Goal: Transaction & Acquisition: Book appointment/travel/reservation

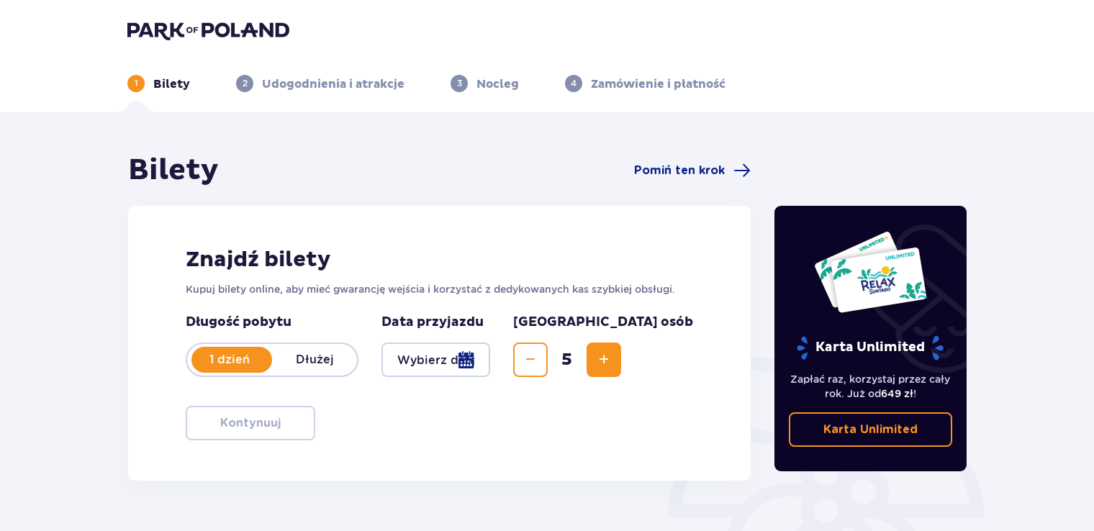
click at [239, 363] on p "1 dzień" at bounding box center [229, 360] width 85 height 16
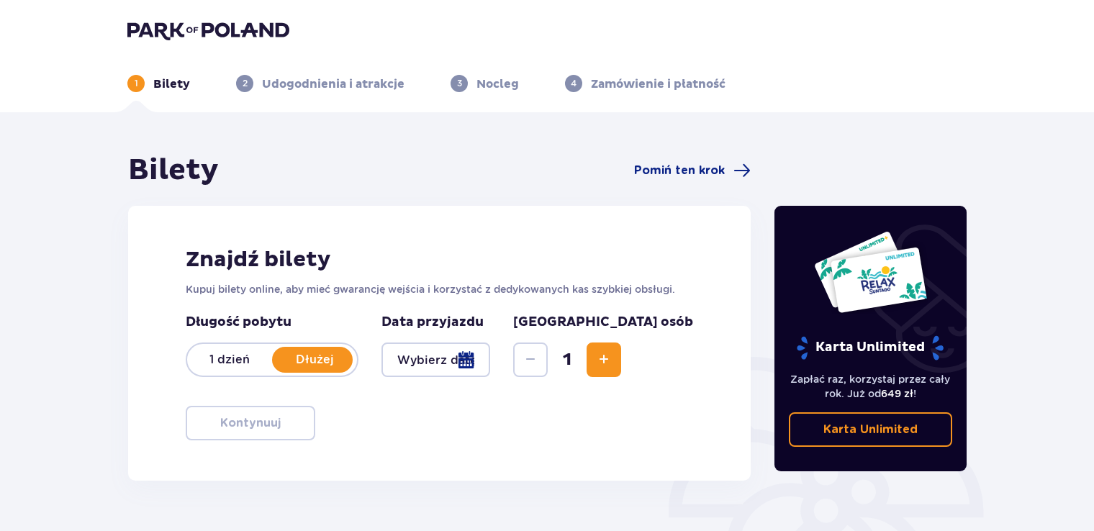
click at [247, 354] on p "1 dzień" at bounding box center [229, 360] width 85 height 16
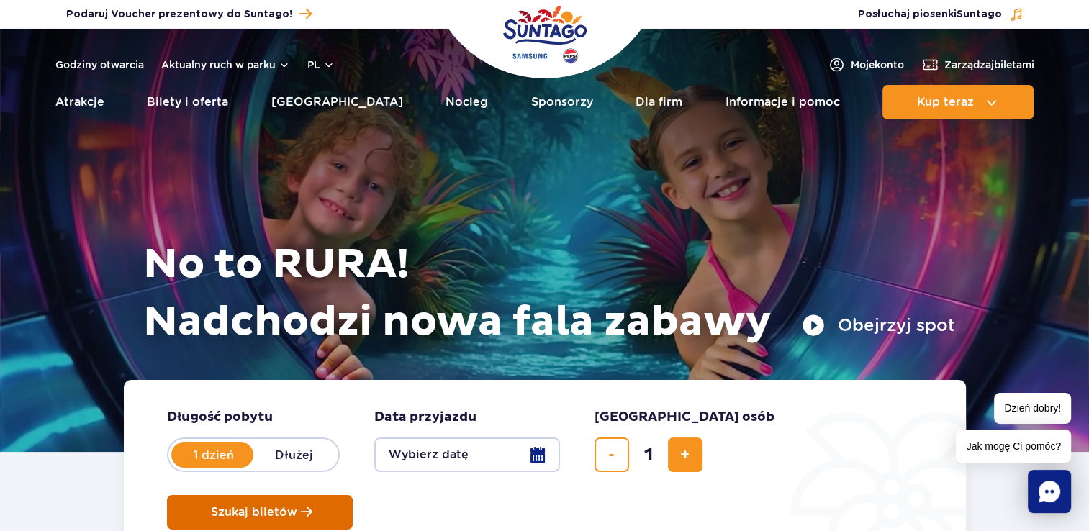
click at [297, 506] on span "Szukaj biletów" at bounding box center [254, 512] width 86 height 13
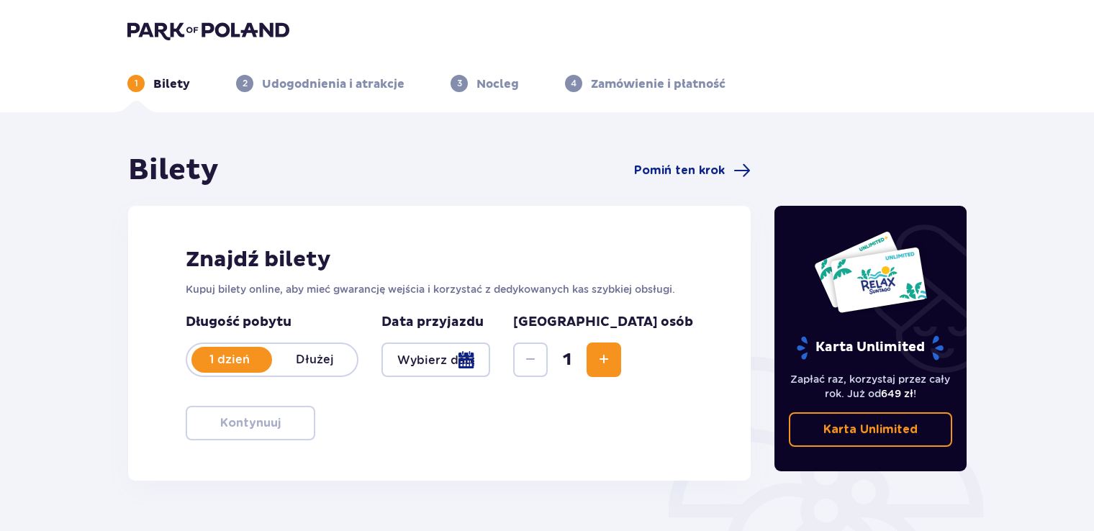
click at [621, 375] on button "Increase" at bounding box center [603, 359] width 35 height 35
click at [240, 355] on p "1 dzień" at bounding box center [229, 360] width 85 height 16
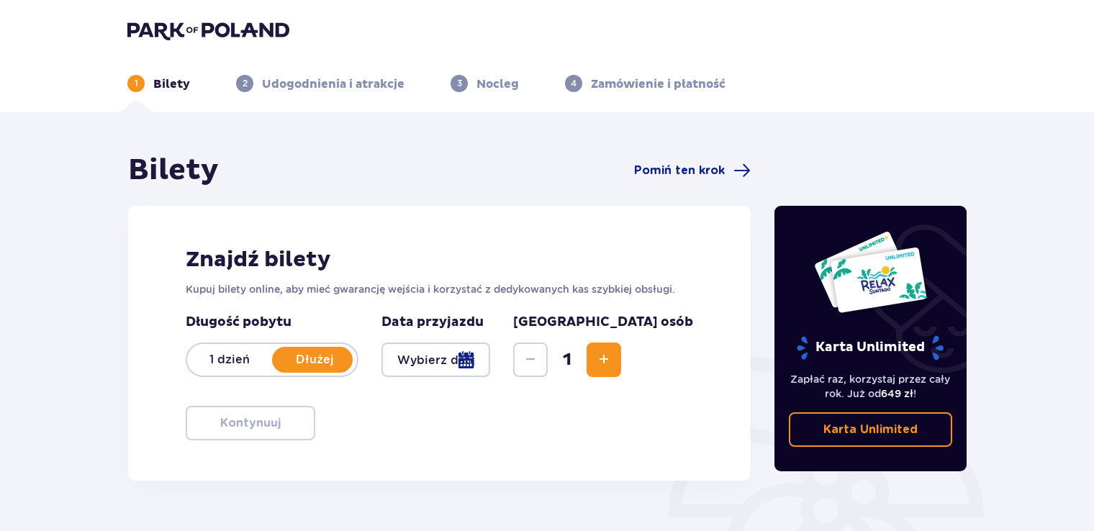
click at [612, 353] on span "Increase" at bounding box center [603, 359] width 17 height 17
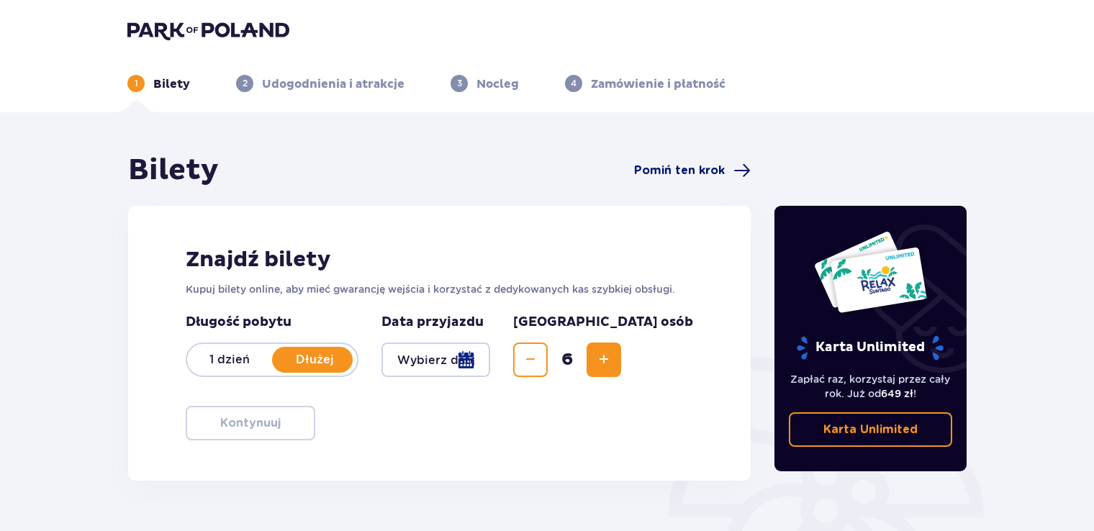
click at [700, 173] on span "Pomiń ten krok" at bounding box center [679, 171] width 91 height 16
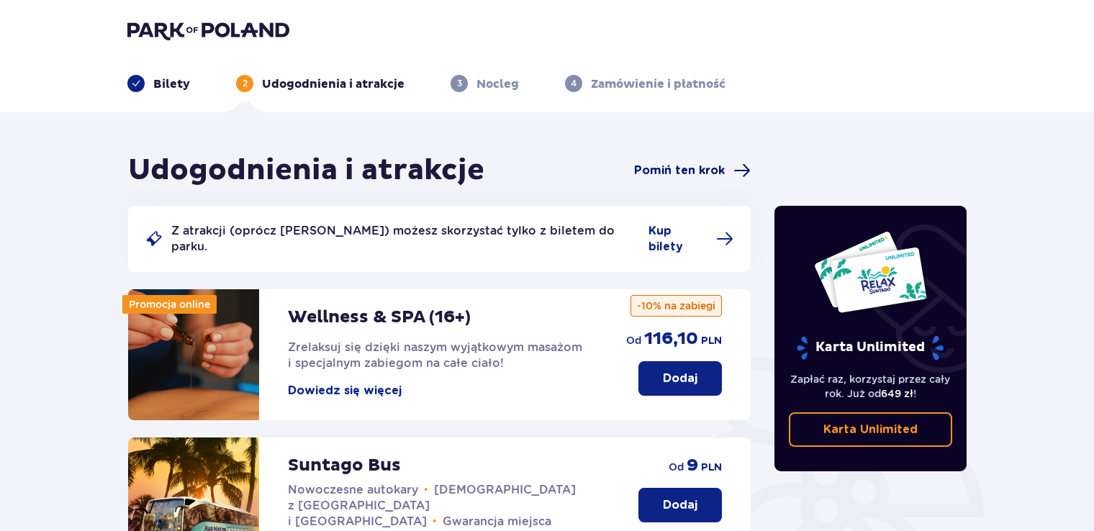
click at [650, 169] on span "Pomiń ten krok" at bounding box center [679, 171] width 91 height 16
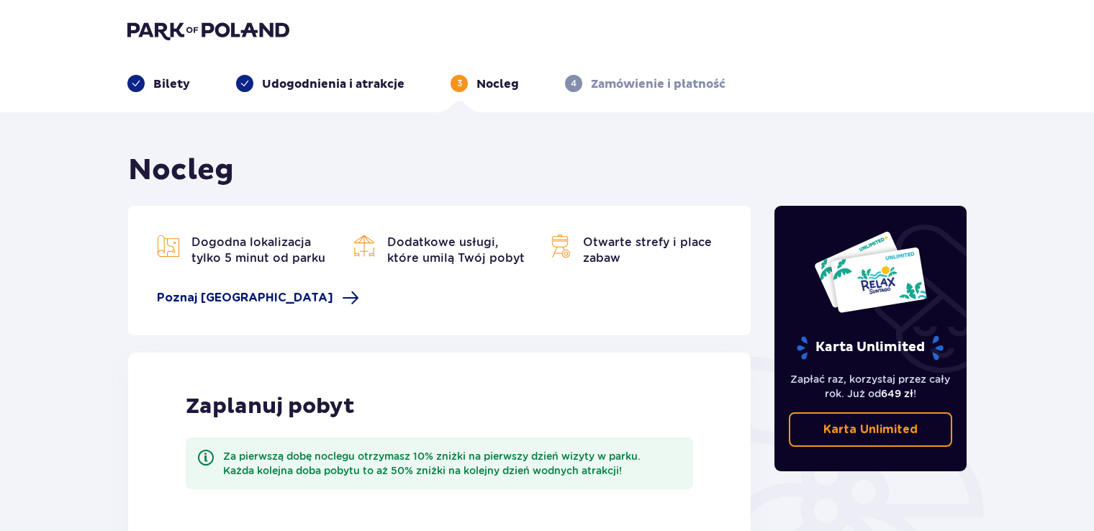
click at [294, 296] on span "Poznaj Suntago Village" at bounding box center [258, 297] width 202 height 17
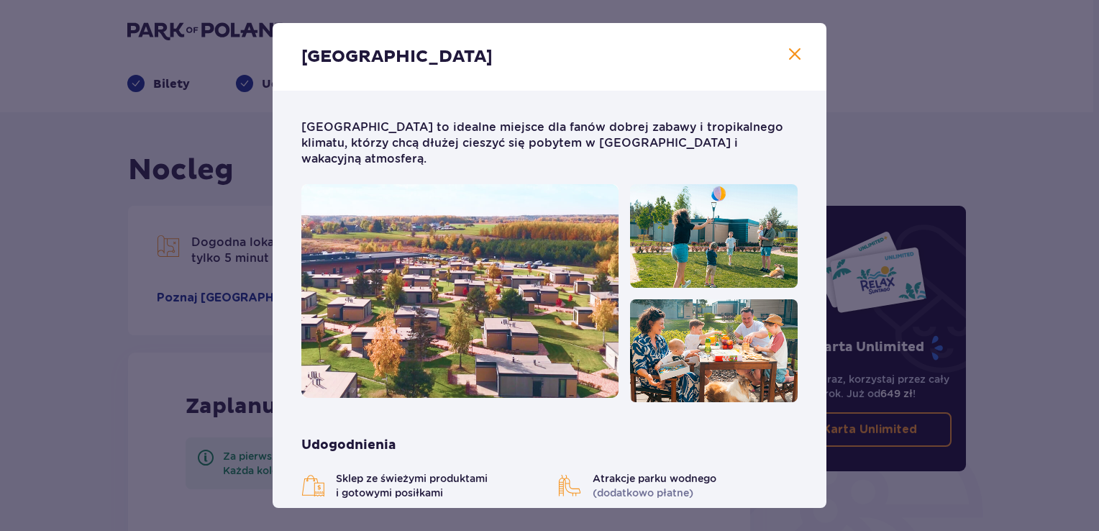
click at [797, 47] on span at bounding box center [794, 54] width 17 height 17
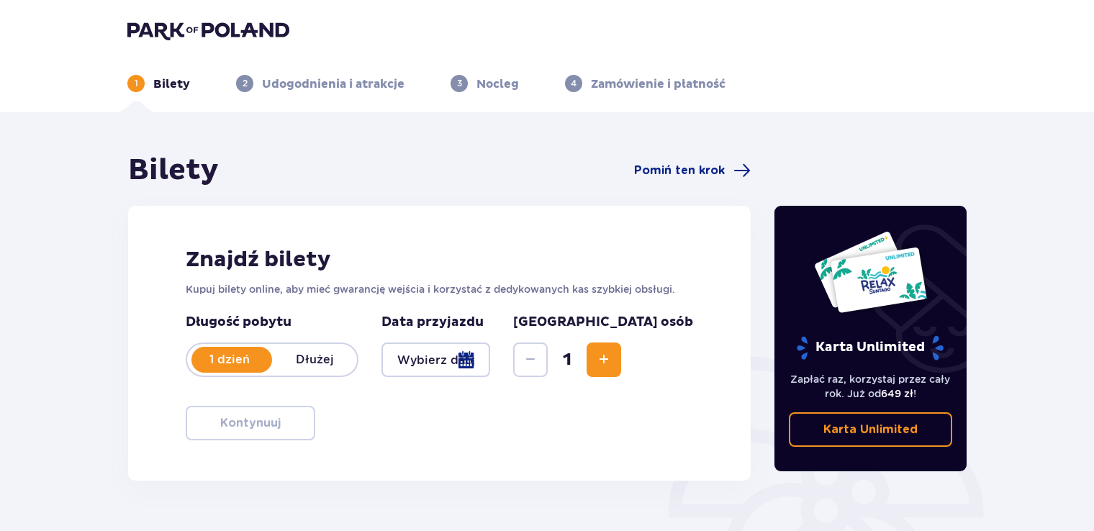
drag, startPoint x: 284, startPoint y: 378, endPoint x: 280, endPoint y: 388, distance: 10.3
click at [280, 388] on div "Długość pobytu 1 dzień Dłużej Data przyjazdu [GEOGRAPHIC_DATA] osób 1" at bounding box center [439, 354] width 507 height 81
click at [455, 362] on div at bounding box center [435, 359] width 109 height 35
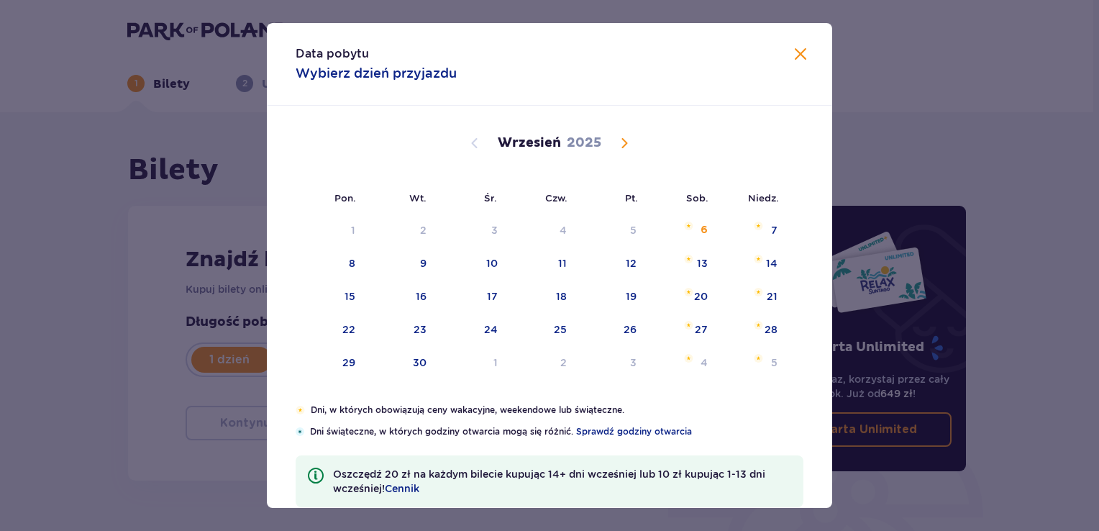
click at [590, 145] on p "2025" at bounding box center [584, 143] width 35 height 17
click at [621, 135] on span "Calendar" at bounding box center [624, 143] width 17 height 17
drag, startPoint x: 621, startPoint y: 135, endPoint x: 627, endPoint y: 142, distance: 10.2
click at [621, 135] on span "Calendar" at bounding box center [624, 143] width 17 height 17
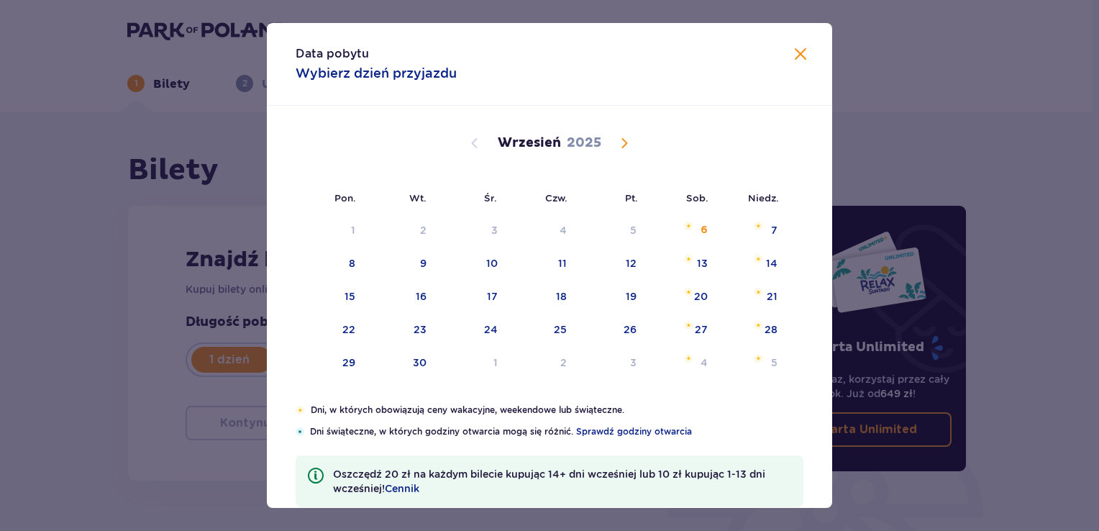
click at [621, 135] on span "Calendar" at bounding box center [624, 143] width 17 height 17
click at [622, 140] on span "Calendar" at bounding box center [624, 143] width 17 height 17
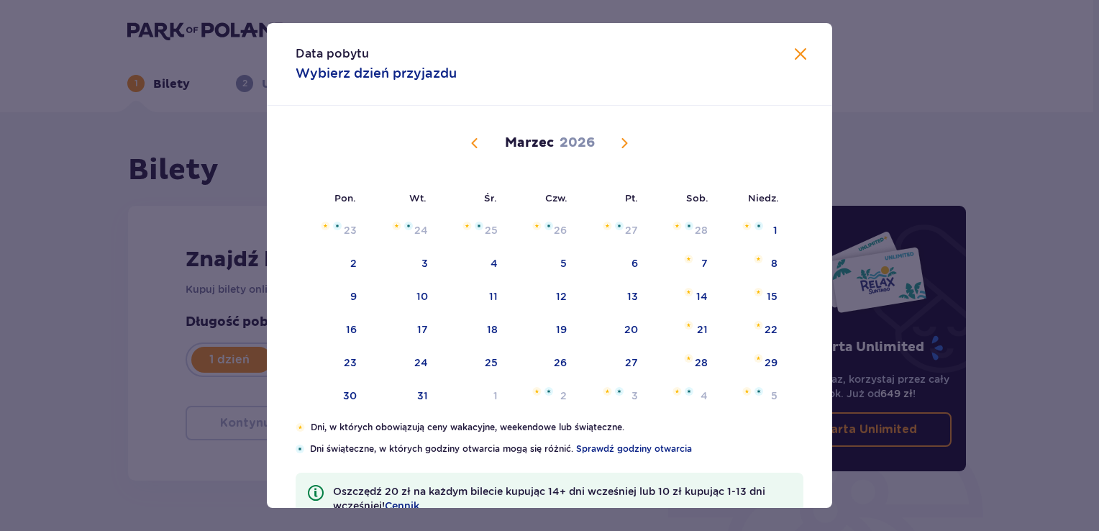
click at [625, 142] on span "Calendar" at bounding box center [624, 143] width 17 height 17
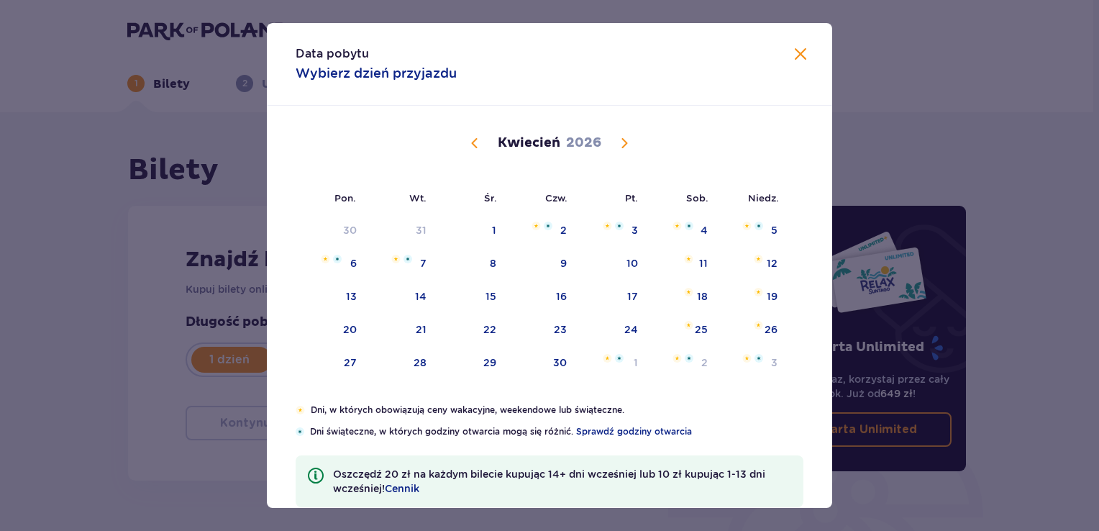
click at [625, 142] on span "Calendar" at bounding box center [624, 143] width 17 height 17
click at [622, 142] on span "Calendar" at bounding box center [624, 143] width 17 height 17
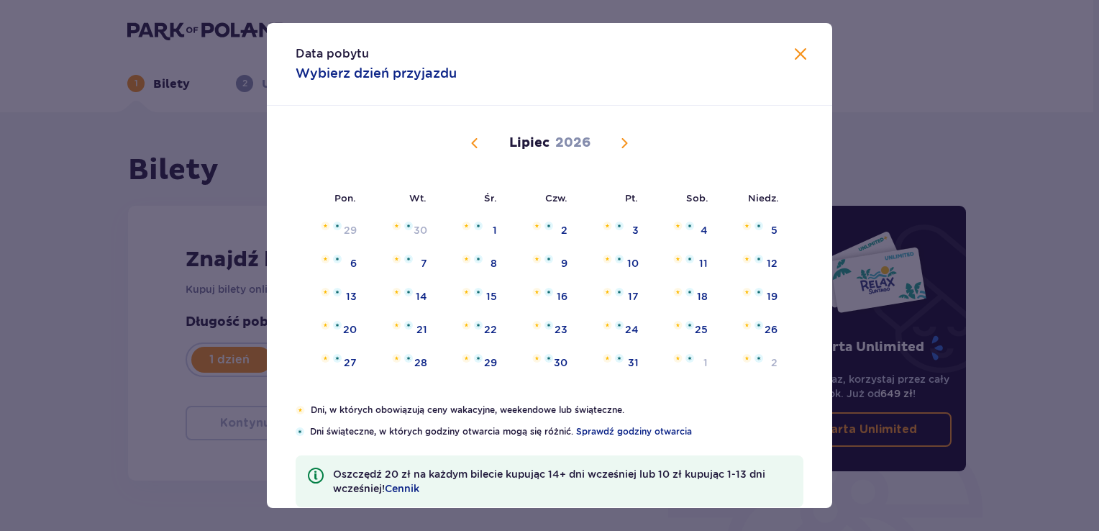
click at [622, 142] on span "Calendar" at bounding box center [624, 143] width 17 height 17
click at [624, 148] on span "Calendar" at bounding box center [624, 143] width 17 height 17
click at [472, 140] on span "Calendar" at bounding box center [474, 143] width 17 height 17
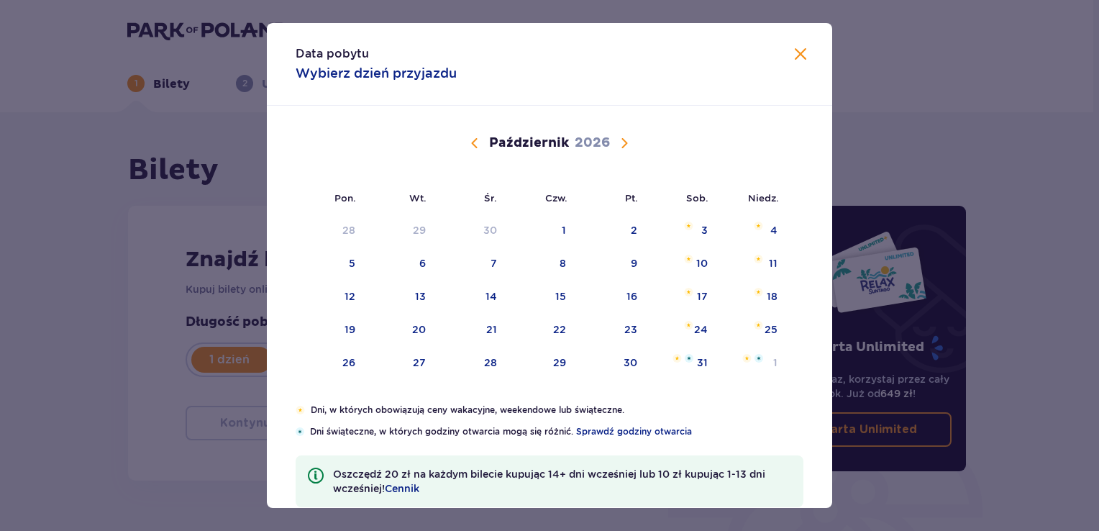
click at [472, 140] on span "Calendar" at bounding box center [474, 143] width 17 height 17
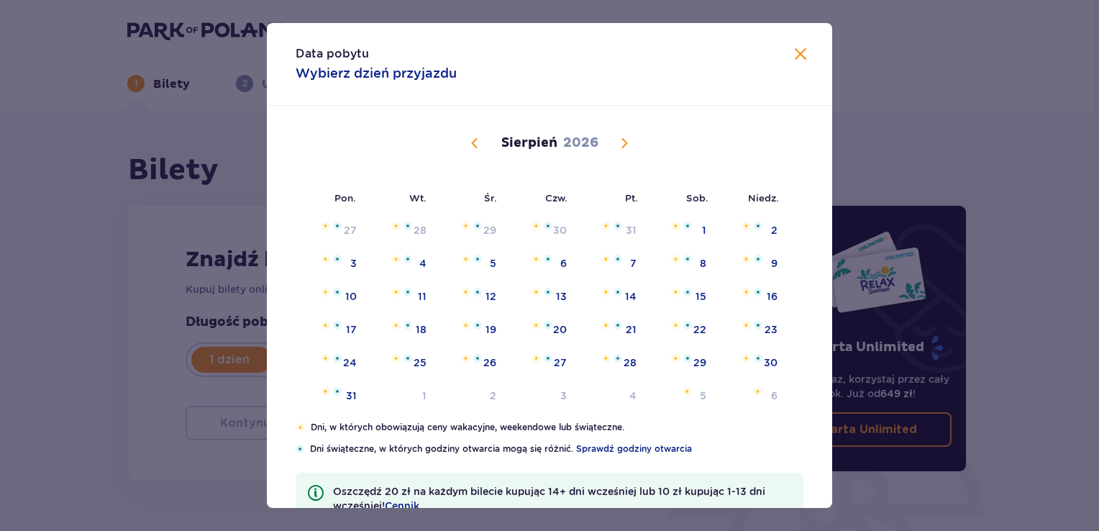
click at [472, 140] on span "Calendar" at bounding box center [474, 143] width 17 height 17
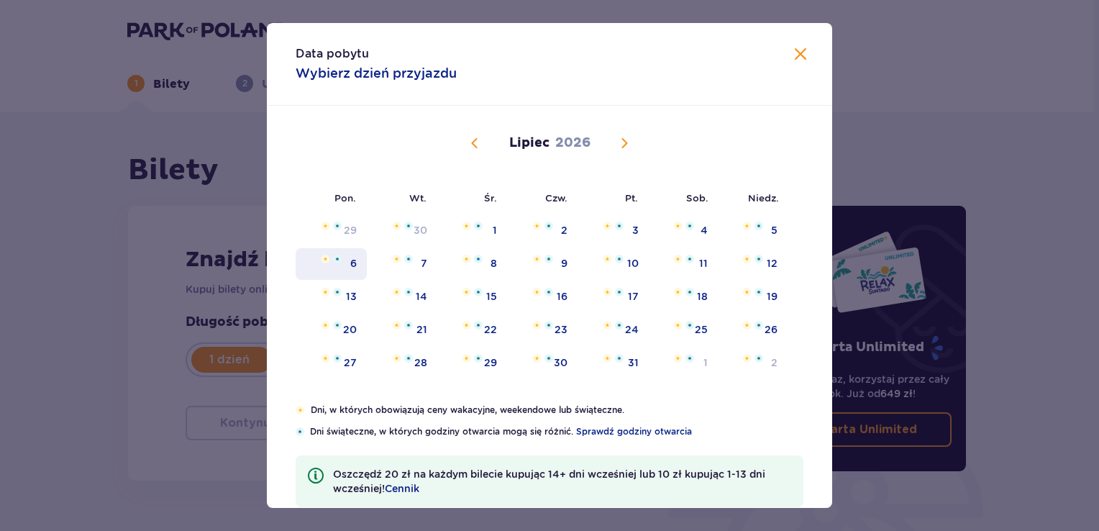
click at [344, 260] on div "6" at bounding box center [331, 264] width 71 height 32
type input "[DATE]"
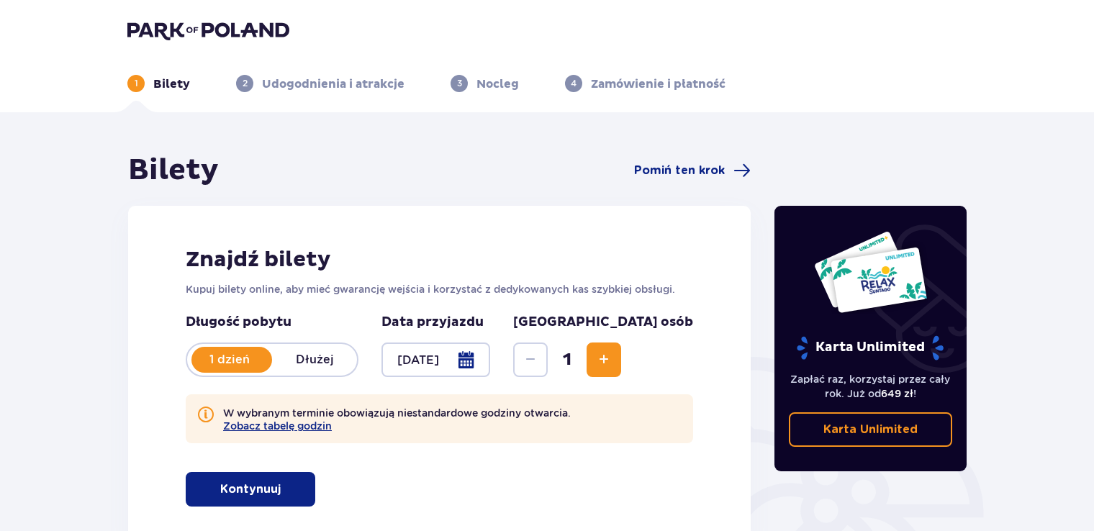
click at [612, 355] on span "Increase" at bounding box center [603, 359] width 17 height 17
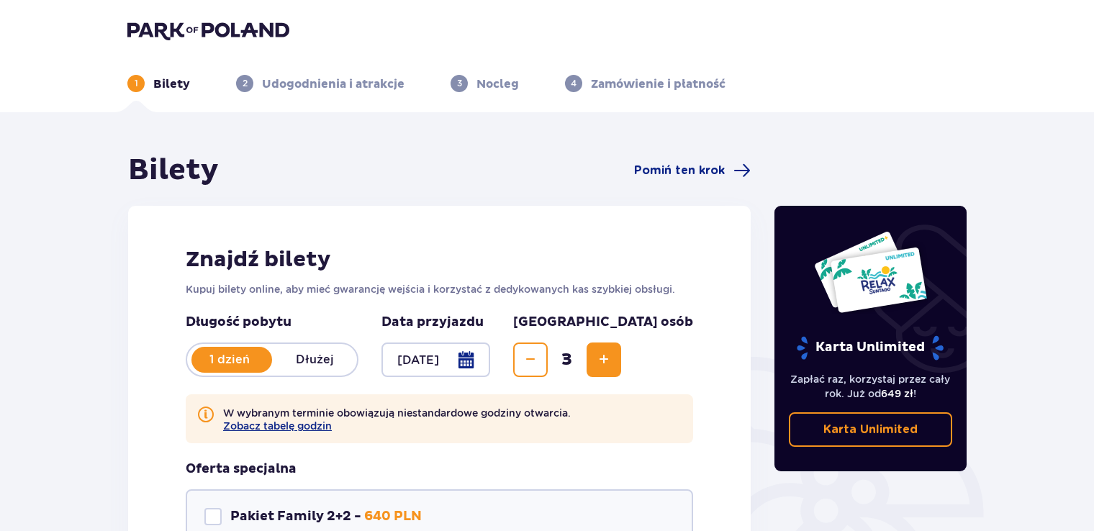
click at [612, 355] on span "Increase" at bounding box center [603, 359] width 17 height 17
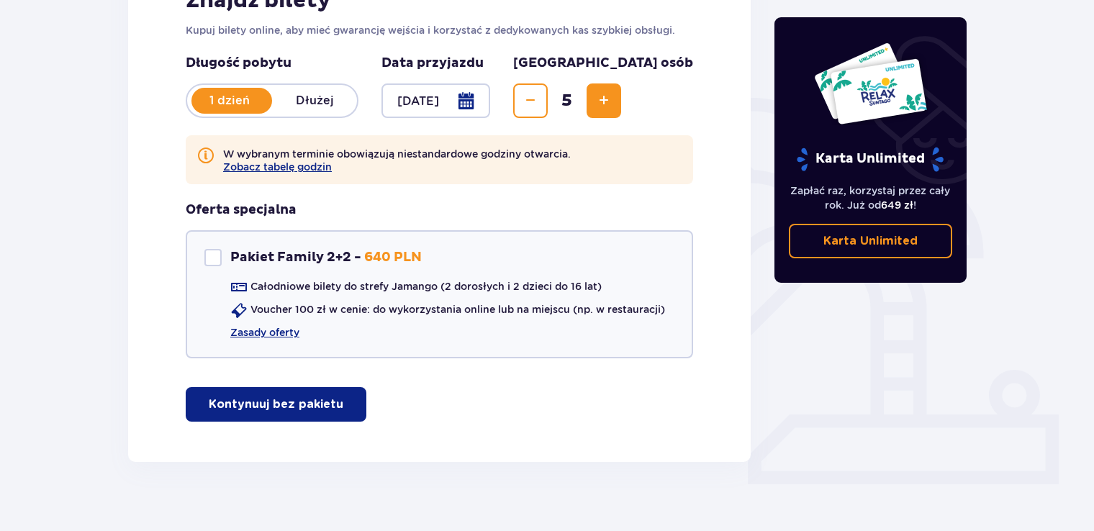
scroll to position [276, 0]
